Goal: Navigation & Orientation: Go to known website

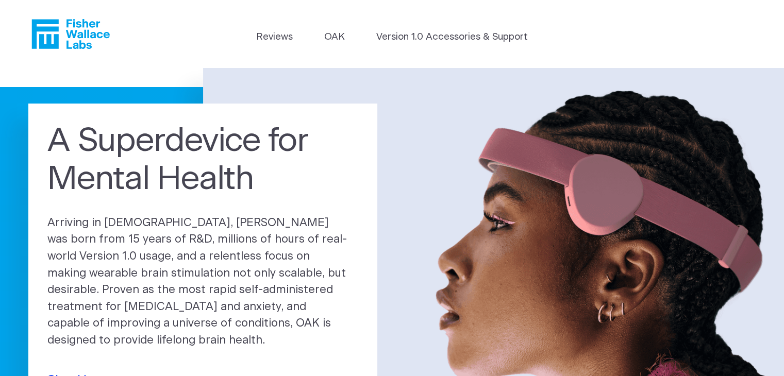
click at [87, 372] on span "Sign Up" at bounding box center [70, 382] width 47 height 20
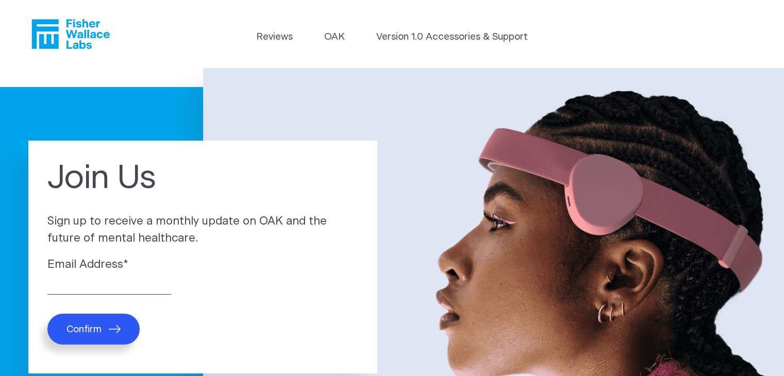
click at [54, 35] on icon "Fisher Wallace" at bounding box center [74, 34] width 71 height 30
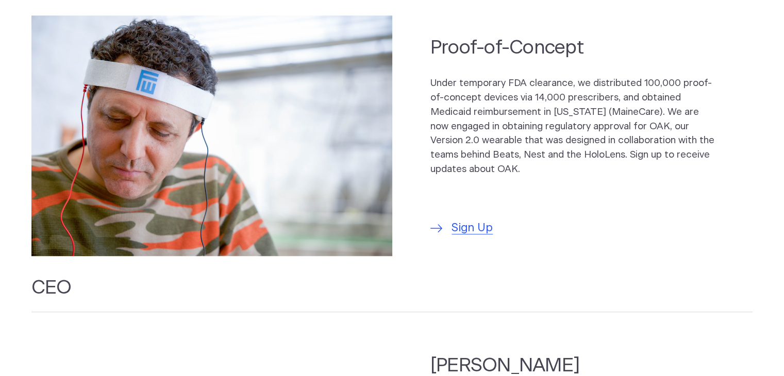
scroll to position [845, 0]
